Goal: Entertainment & Leisure: Consume media (video, audio)

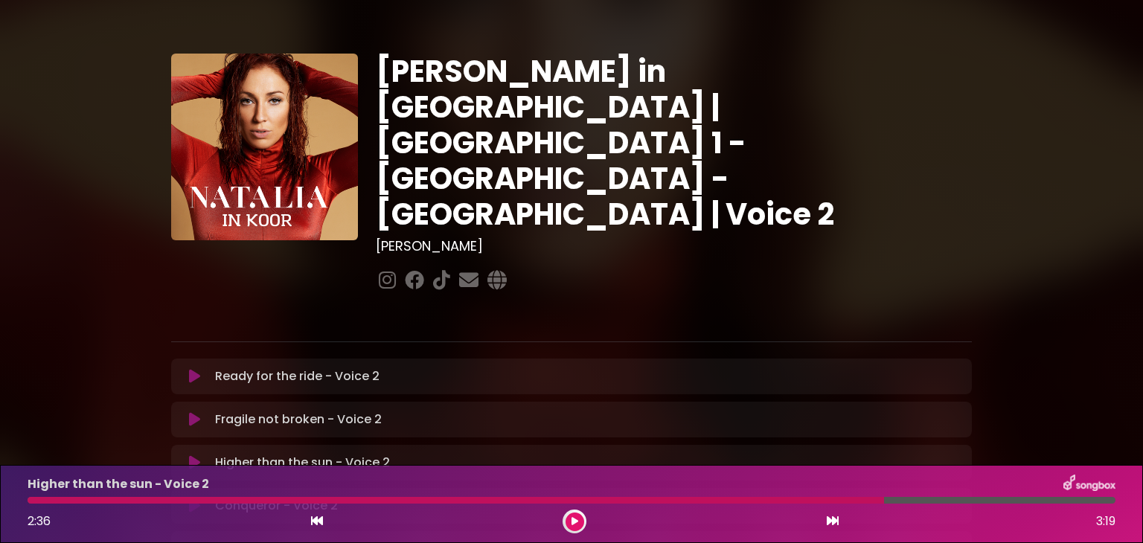
click at [191, 369] on icon at bounding box center [194, 376] width 11 height 15
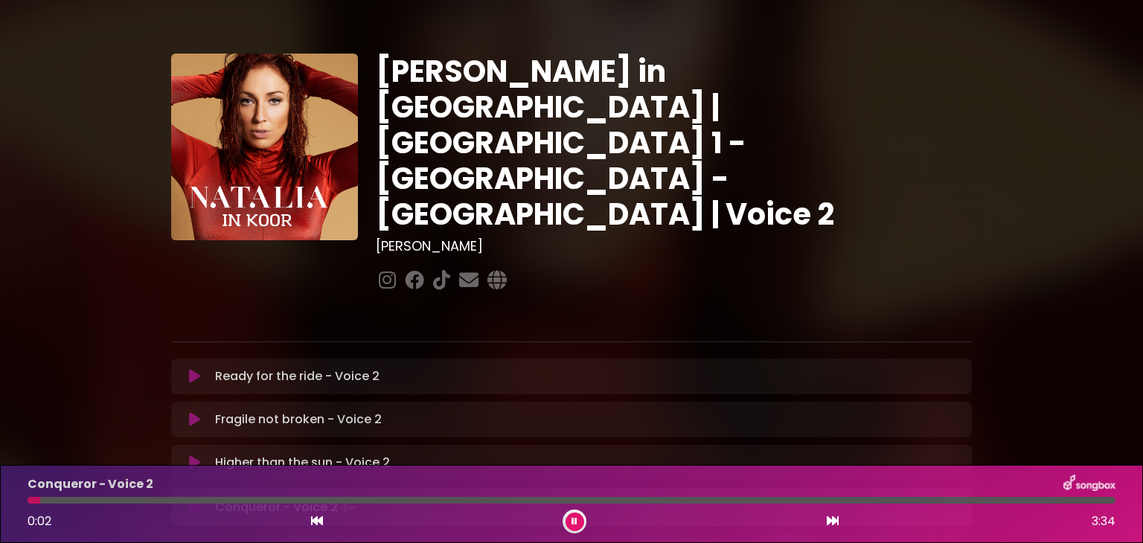
click at [568, 524] on button at bounding box center [574, 522] width 19 height 19
click at [569, 515] on button at bounding box center [574, 522] width 19 height 19
click at [581, 527] on button at bounding box center [574, 522] width 19 height 19
click at [196, 454] on div "Higher than the sun - Voice 2 Loading Track..." at bounding box center [571, 463] width 783 height 18
click at [184, 455] on button at bounding box center [194, 462] width 29 height 15
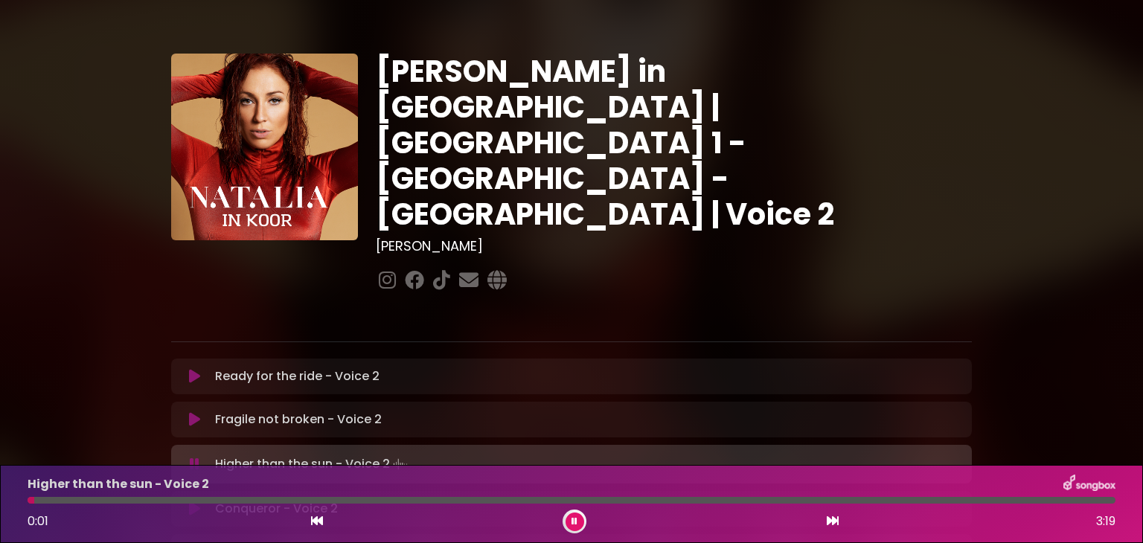
click at [577, 523] on button at bounding box center [574, 522] width 19 height 19
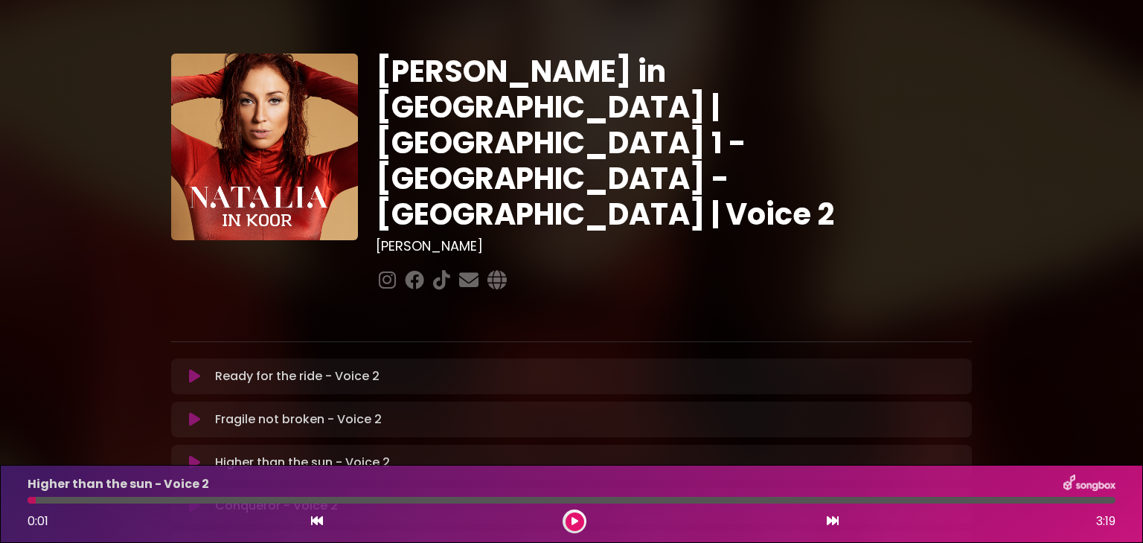
click at [580, 521] on button at bounding box center [574, 522] width 19 height 19
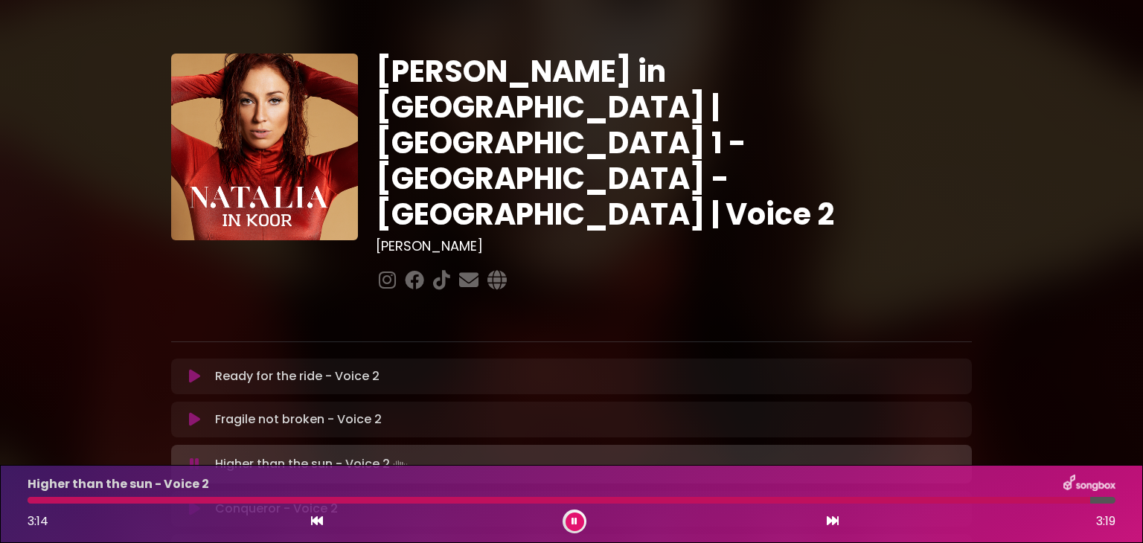
click at [837, 498] on div at bounding box center [559, 500] width 1062 height 7
click at [806, 501] on div at bounding box center [438, 500] width 820 height 7
click at [833, 518] on icon at bounding box center [832, 521] width 12 height 12
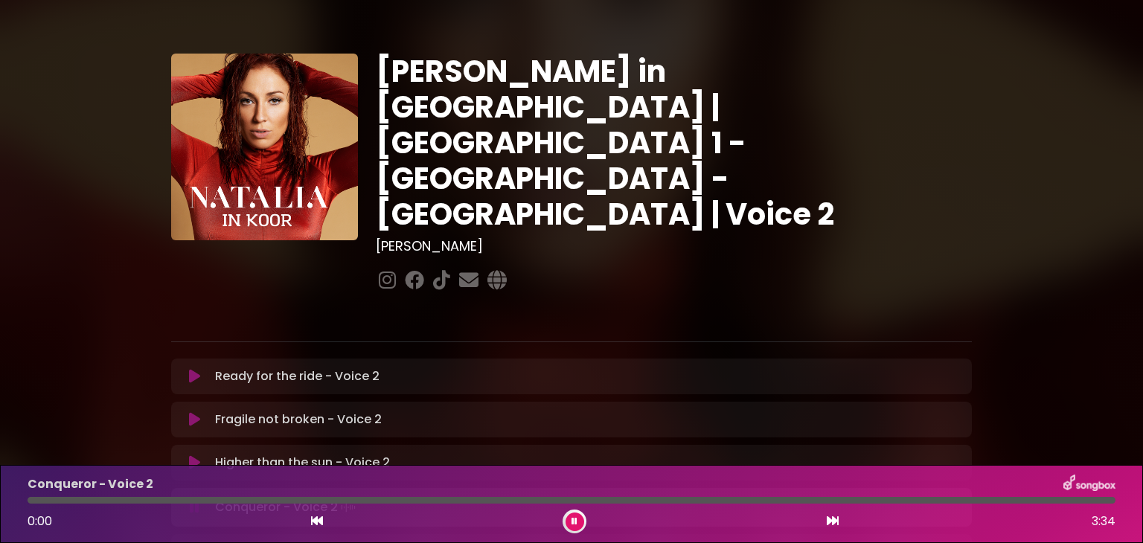
click at [760, 501] on div at bounding box center [572, 500] width 1088 height 7
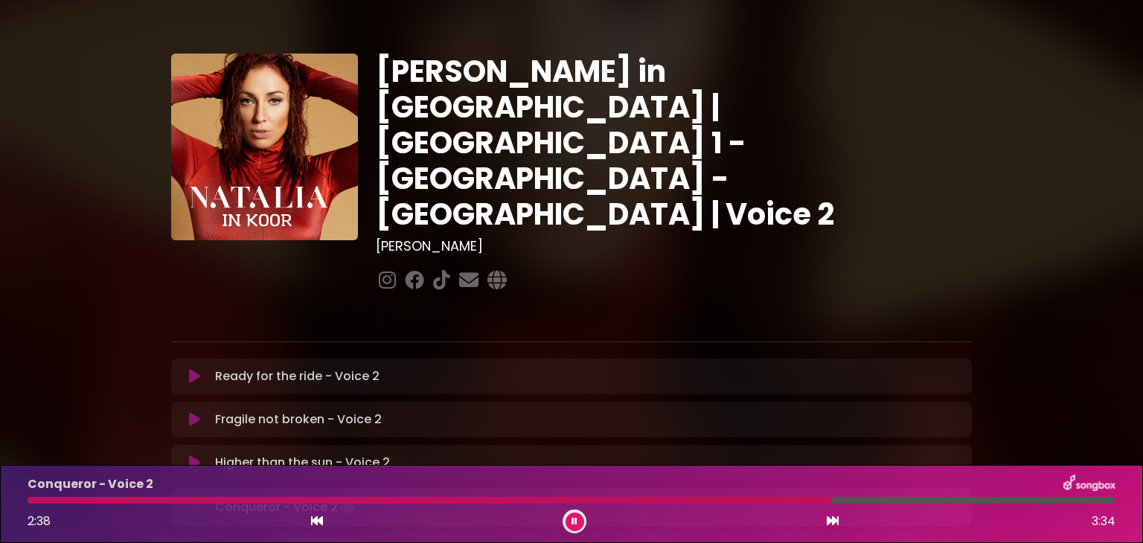
click at [193, 455] on icon at bounding box center [194, 462] width 11 height 15
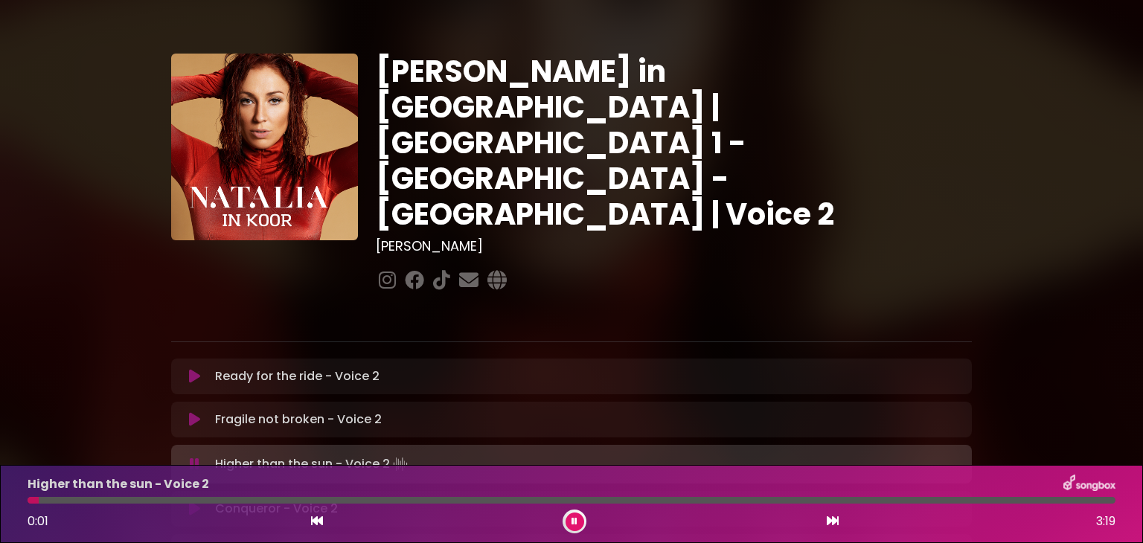
click at [759, 497] on div at bounding box center [572, 500] width 1088 height 7
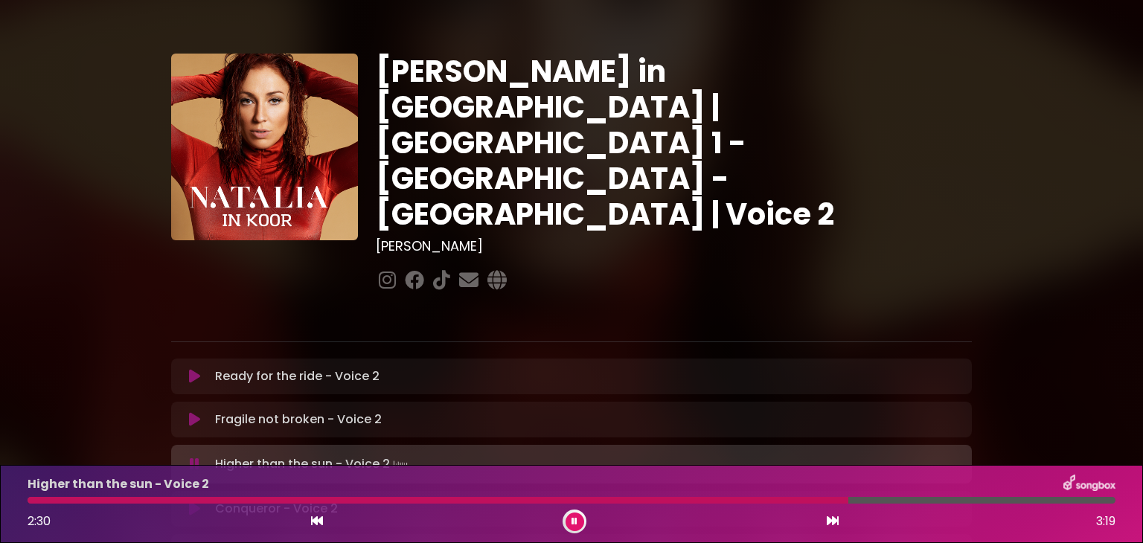
click at [759, 497] on div at bounding box center [438, 500] width 820 height 7
click at [715, 486] on div "Higher than the sun - Voice 2" at bounding box center [571, 484] width 1105 height 19
click at [742, 499] on div at bounding box center [437, 500] width 819 height 7
click at [742, 499] on div at bounding box center [423, 500] width 790 height 7
click at [742, 487] on div "Higher than the sun - Voice 2" at bounding box center [571, 484] width 1105 height 19
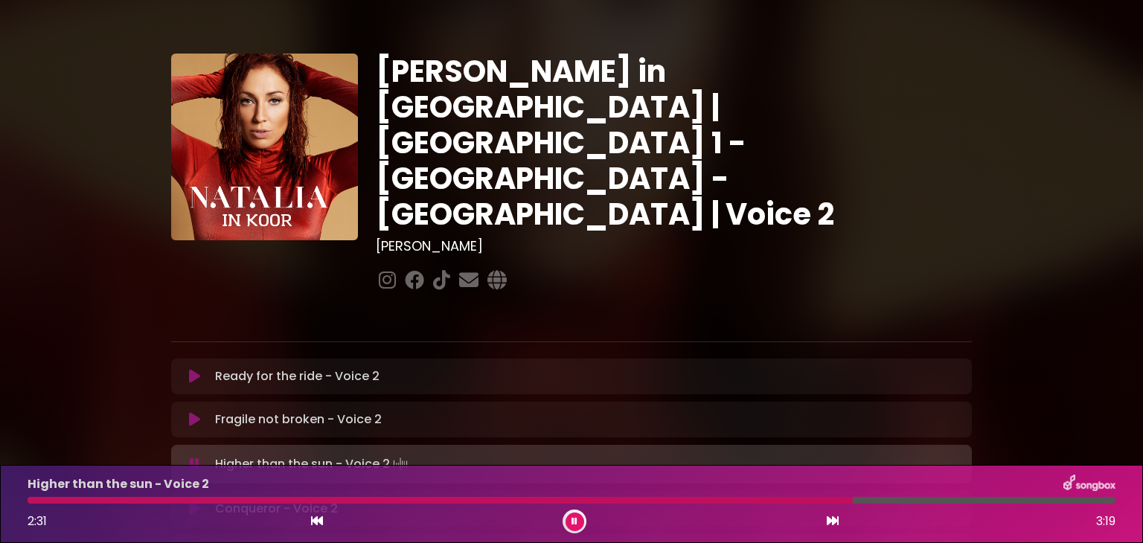
click at [743, 507] on div "Higher than the sun - Voice 2 2:31 3:19" at bounding box center [571, 504] width 1105 height 59
click at [744, 501] on div at bounding box center [444, 500] width 833 height 7
click at [744, 501] on div at bounding box center [435, 500] width 814 height 7
click at [744, 501] on div at bounding box center [439, 500] width 822 height 7
click at [744, 501] on div at bounding box center [442, 500] width 828 height 7
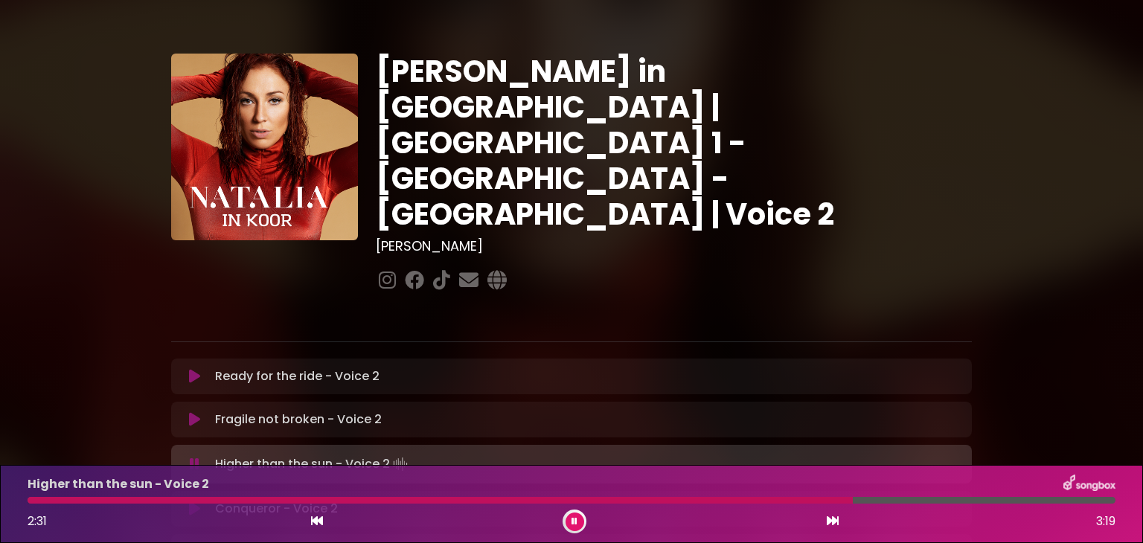
click at [744, 501] on div at bounding box center [440, 500] width 825 height 7
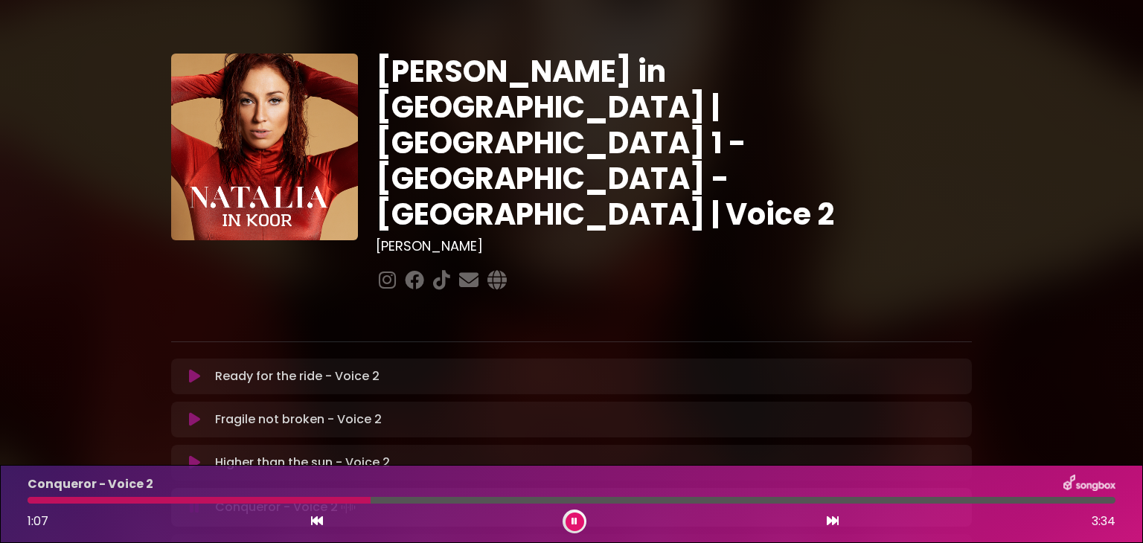
click at [576, 518] on icon at bounding box center [574, 521] width 7 height 9
click at [576, 518] on icon at bounding box center [574, 522] width 7 height 10
click at [36, 500] on div at bounding box center [368, 500] width 680 height 7
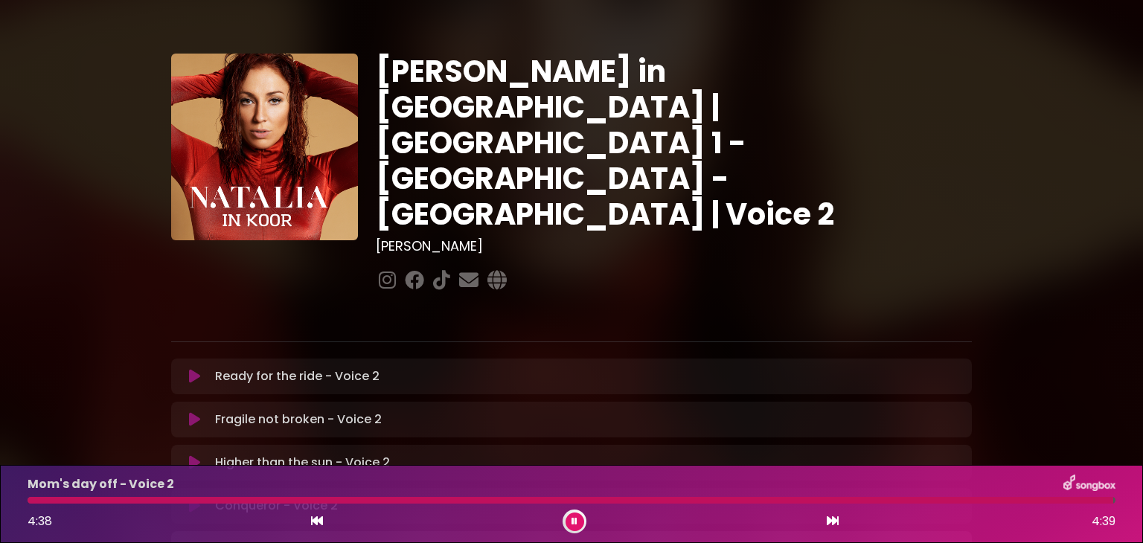
drag, startPoint x: 114, startPoint y: 514, endPoint x: 363, endPoint y: 529, distance: 249.6
click at [363, 529] on div "4:38 4:39" at bounding box center [571, 522] width 1105 height 24
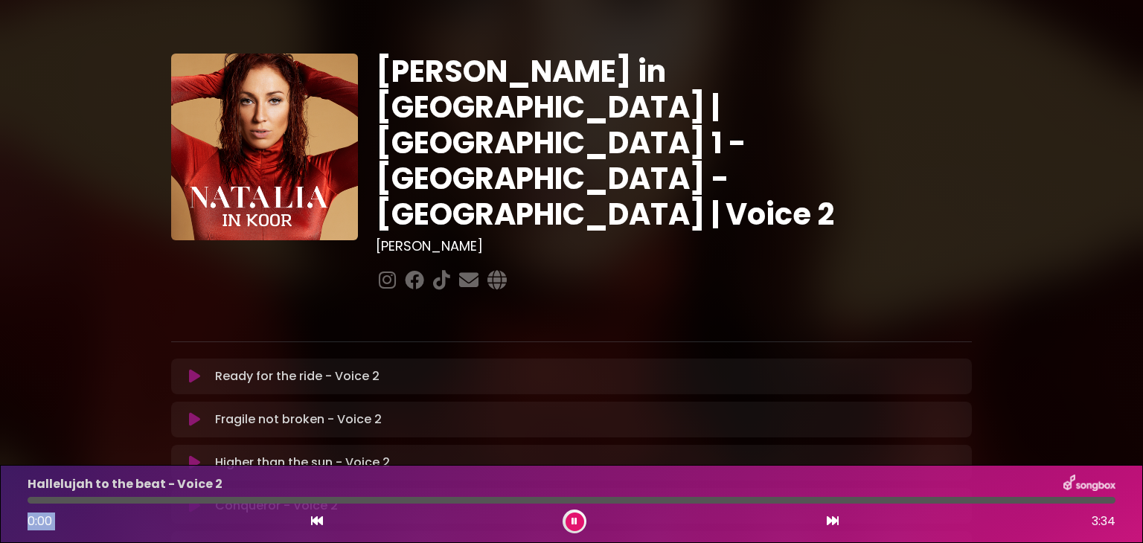
click at [571, 518] on icon at bounding box center [574, 522] width 7 height 10
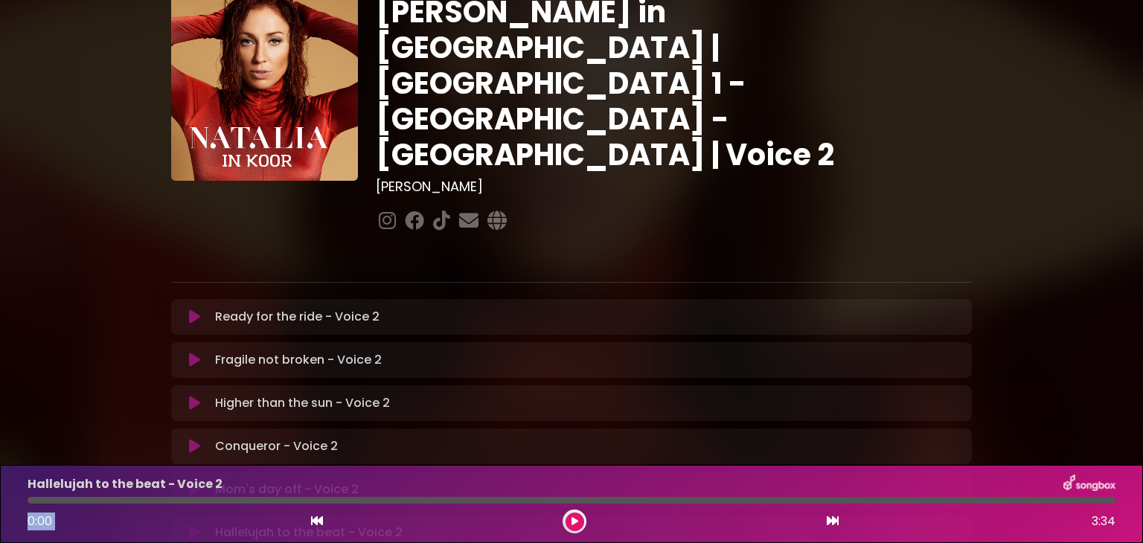
scroll to position [62, 0]
